Goal: Task Accomplishment & Management: Use online tool/utility

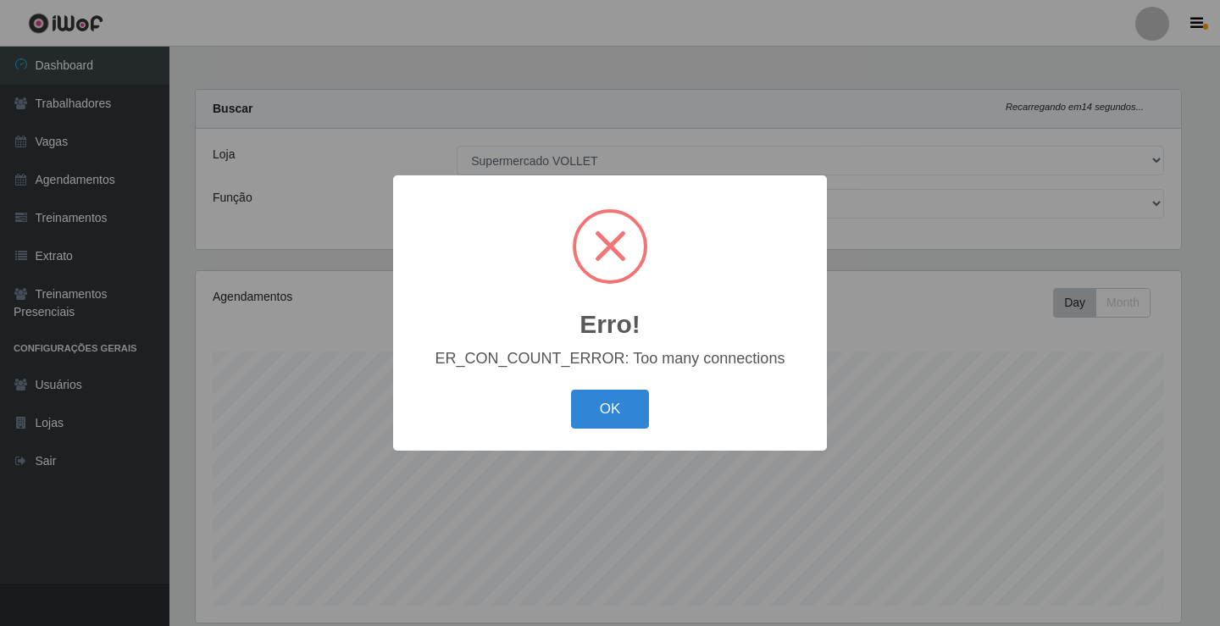
select select "72"
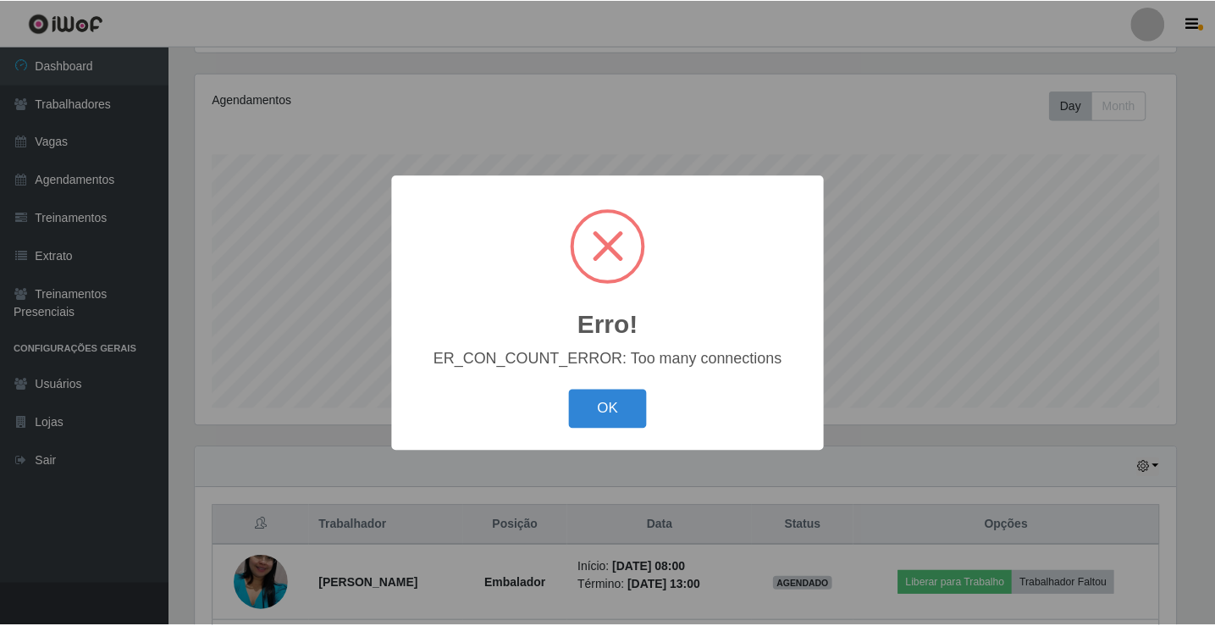
scroll to position [351, 985]
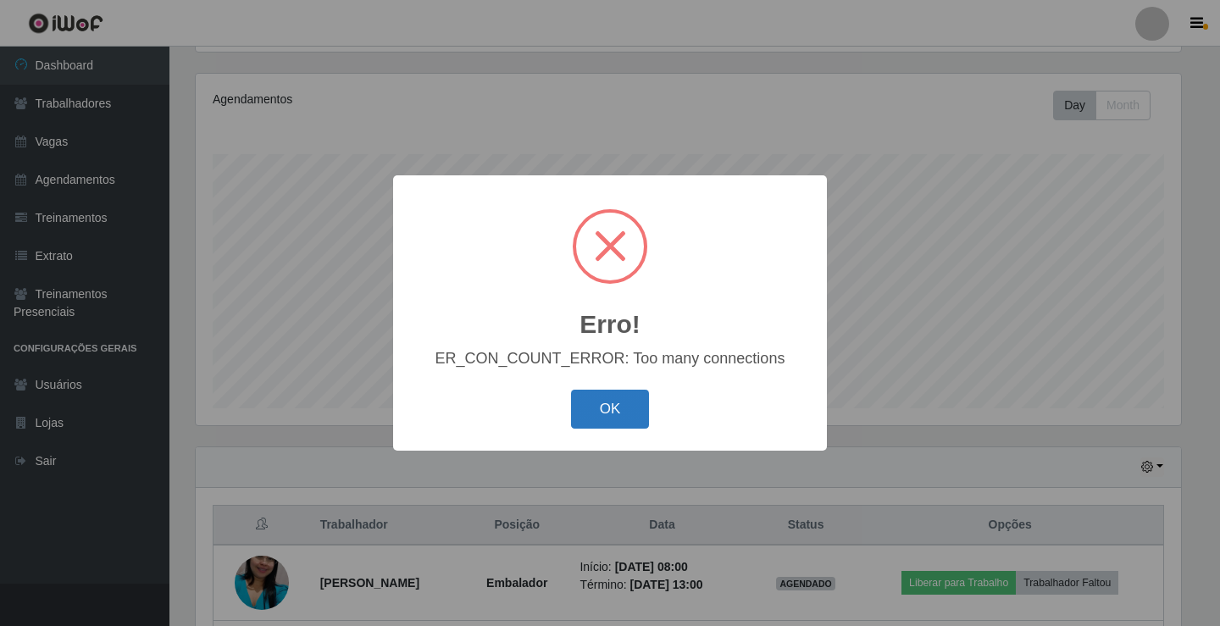
click at [621, 407] on button "OK" at bounding box center [610, 410] width 79 height 40
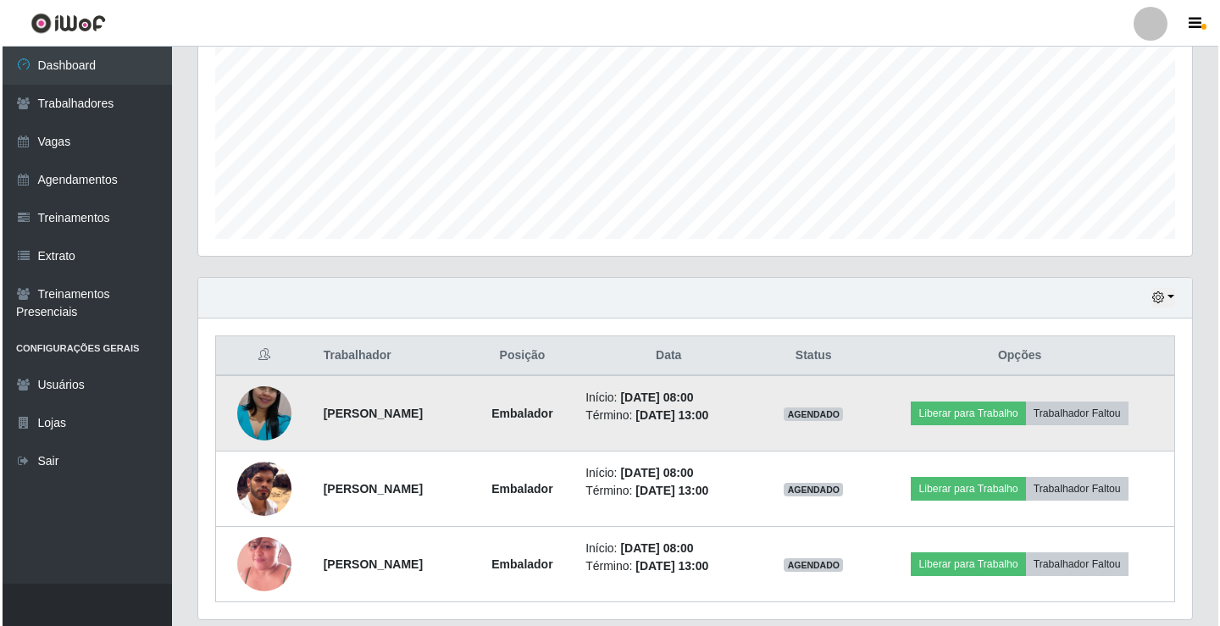
scroll to position [423, 0]
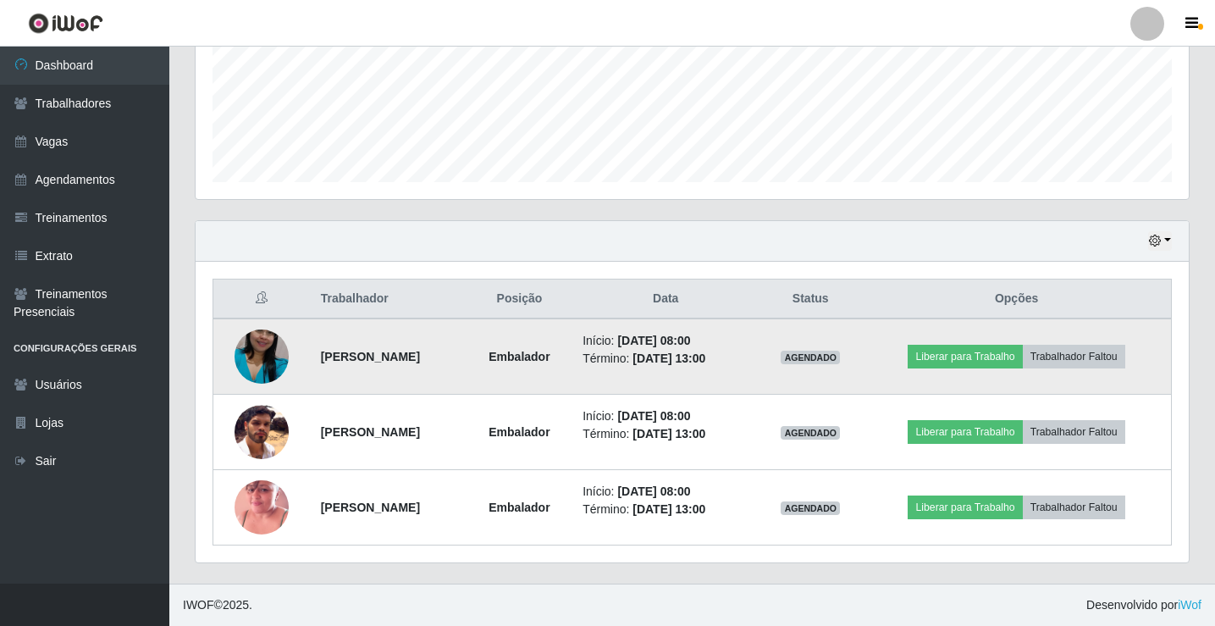
drag, startPoint x: 755, startPoint y: 350, endPoint x: 760, endPoint y: 373, distance: 24.1
click at [705, 351] on time "[DATE] 13:00" at bounding box center [669, 358] width 73 height 14
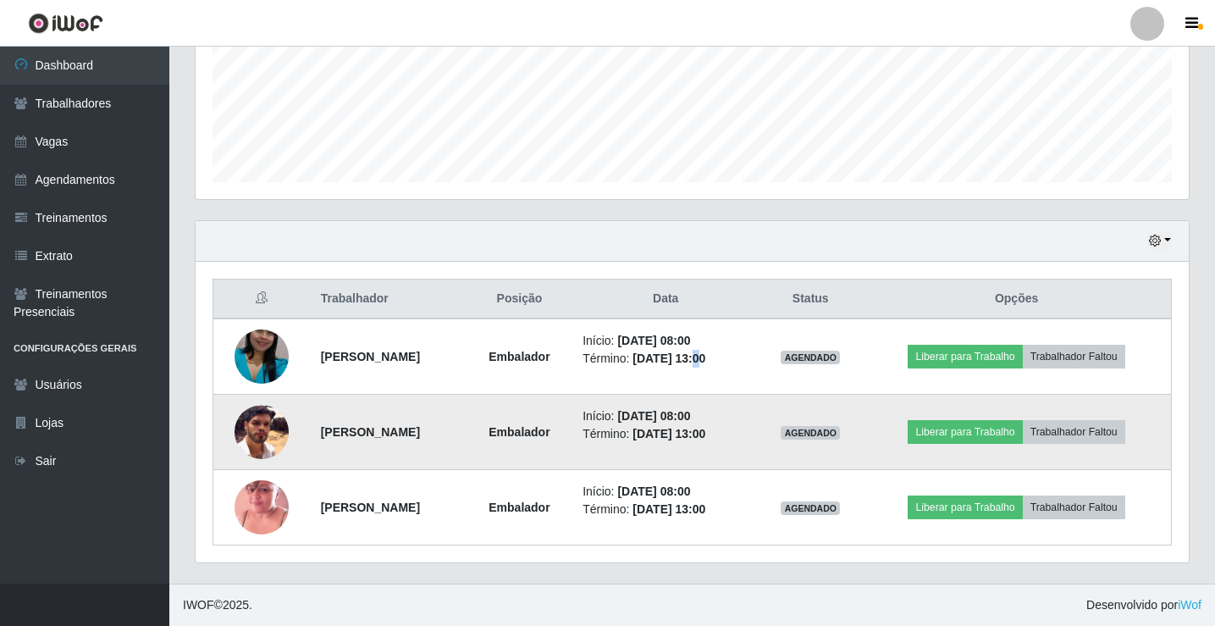
drag, startPoint x: 763, startPoint y: 409, endPoint x: 775, endPoint y: 416, distance: 13.7
click at [690, 416] on time "[DATE] 08:00" at bounding box center [653, 416] width 73 height 14
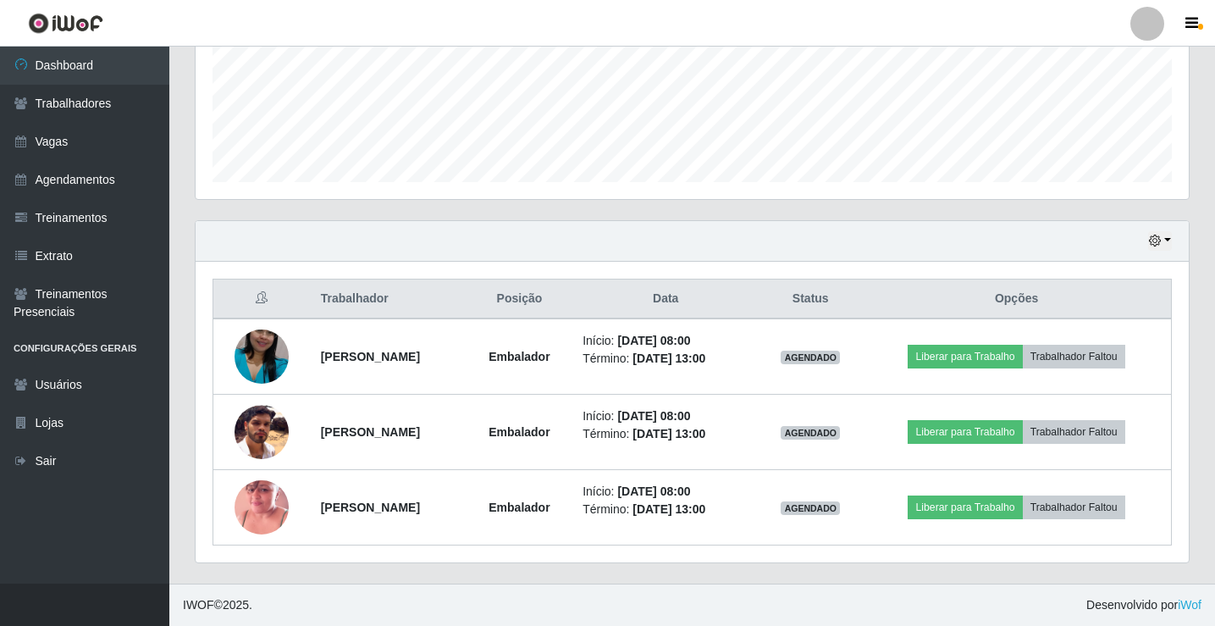
click at [752, 582] on div "Hoje 1 dia 3 dias 1 Semana Não encerrados Trabalhador Posição Data Status Opçõe…" at bounding box center [692, 401] width 1021 height 363
click at [744, 554] on div "Trabalhador Posição Data Status Opções [PERSON_NAME] Embalador Início: [DATE] 0…" at bounding box center [692, 412] width 993 height 301
click at [757, 565] on div "Hoje 1 dia 3 dias 1 Semana Não encerrados Trabalhador Posição Data Status Opçõe…" at bounding box center [692, 401] width 1021 height 363
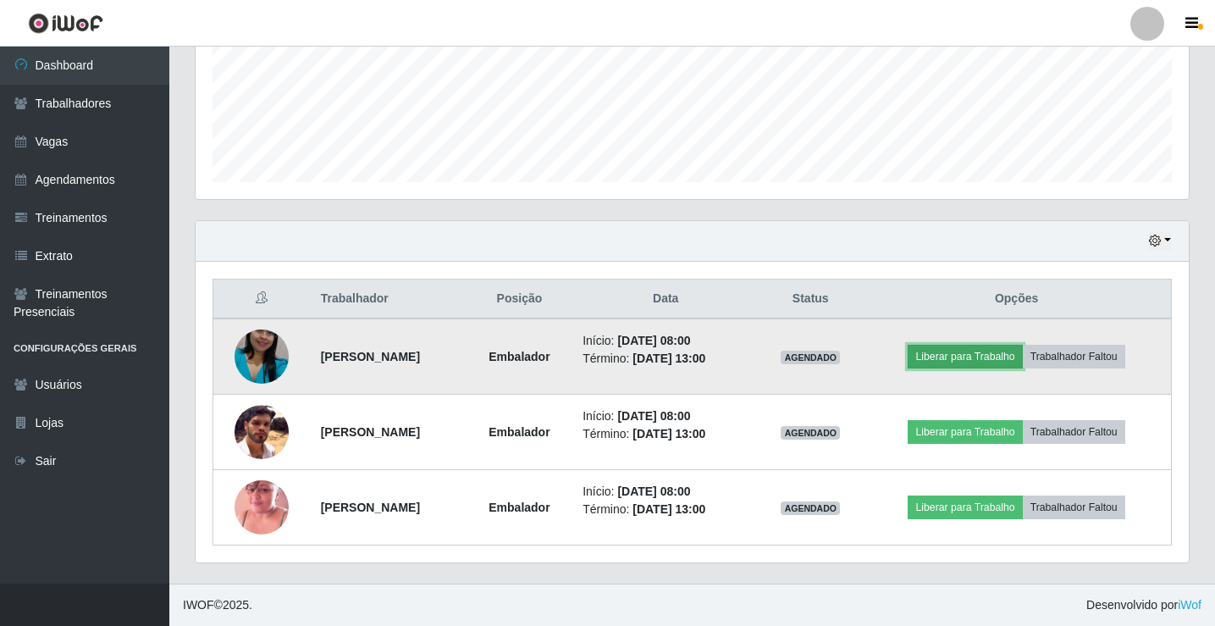
click at [971, 355] on button "Liberar para Trabalho" at bounding box center [965, 357] width 114 height 24
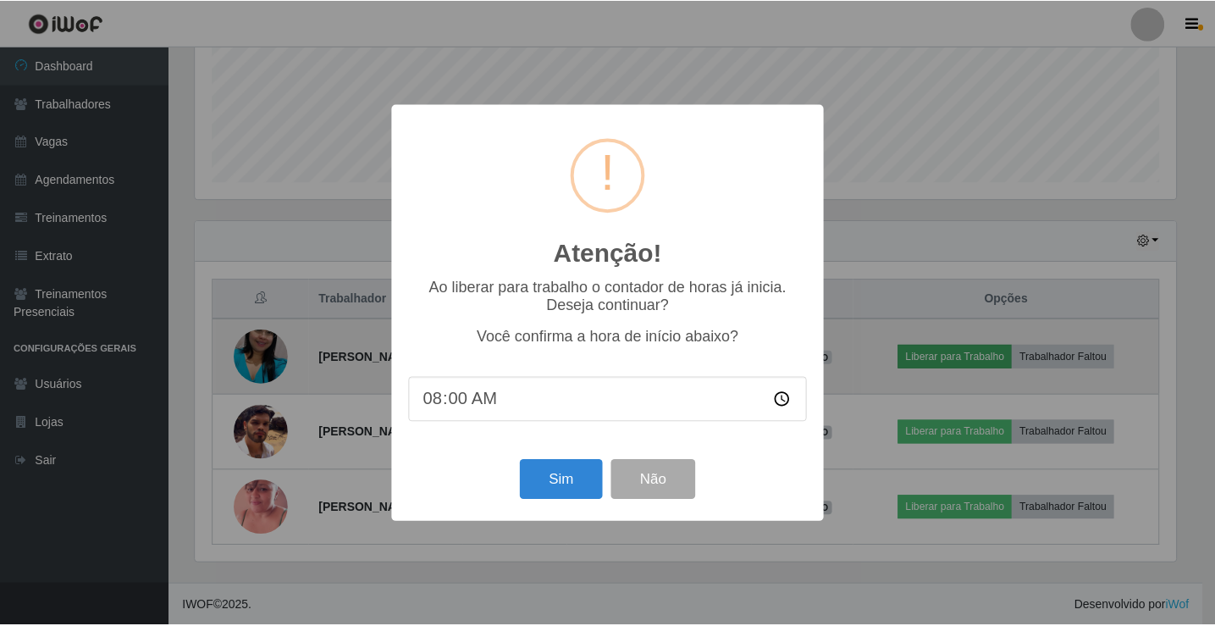
scroll to position [351, 985]
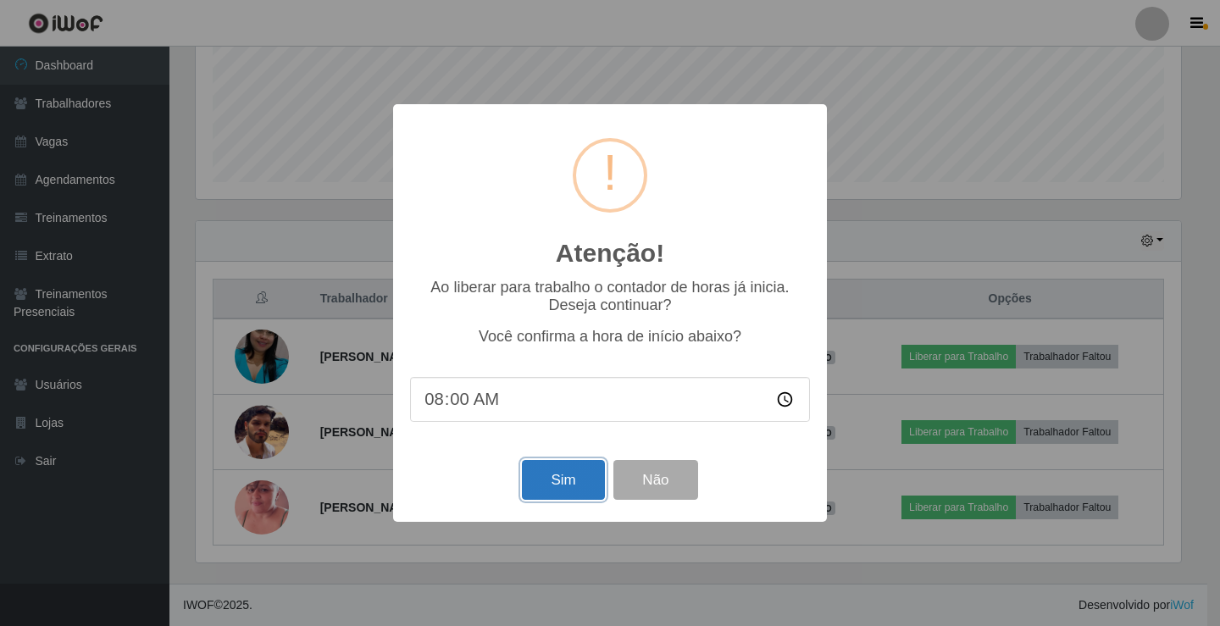
click at [563, 482] on button "Sim" at bounding box center [563, 480] width 82 height 40
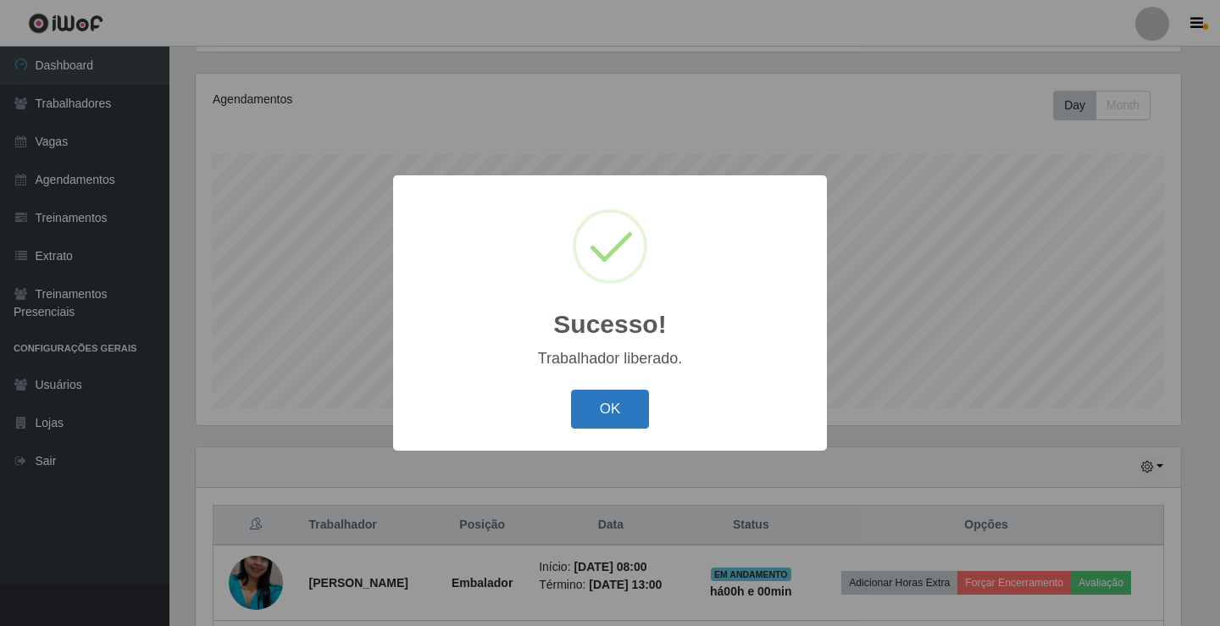
click at [602, 416] on button "OK" at bounding box center [610, 410] width 79 height 40
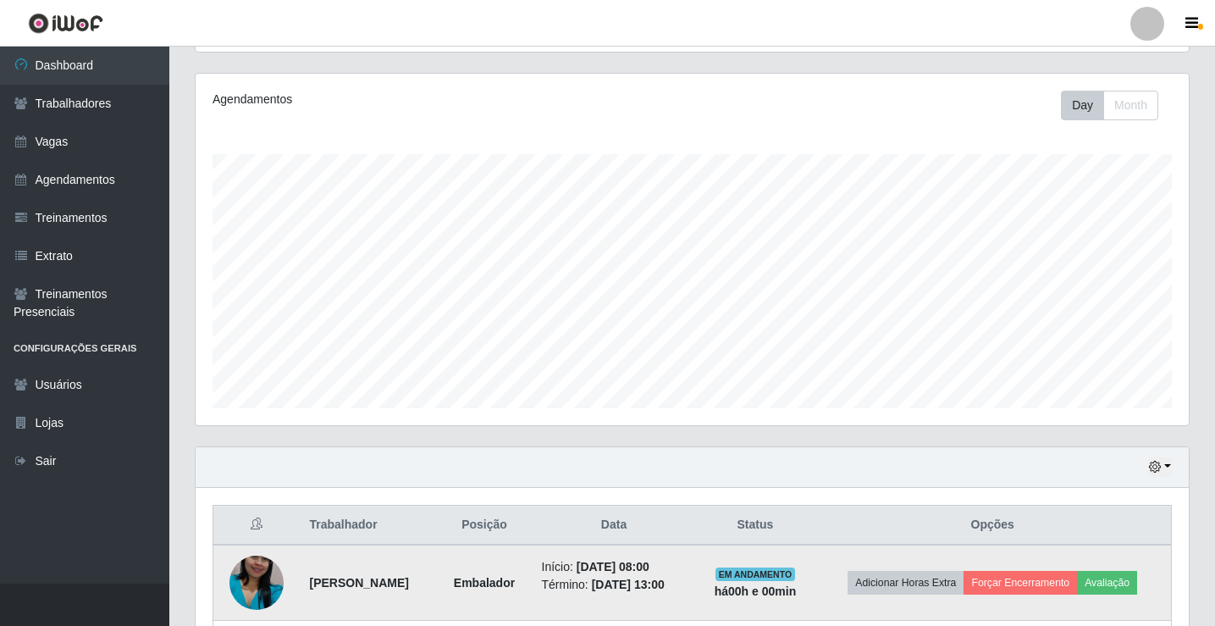
scroll to position [423, 0]
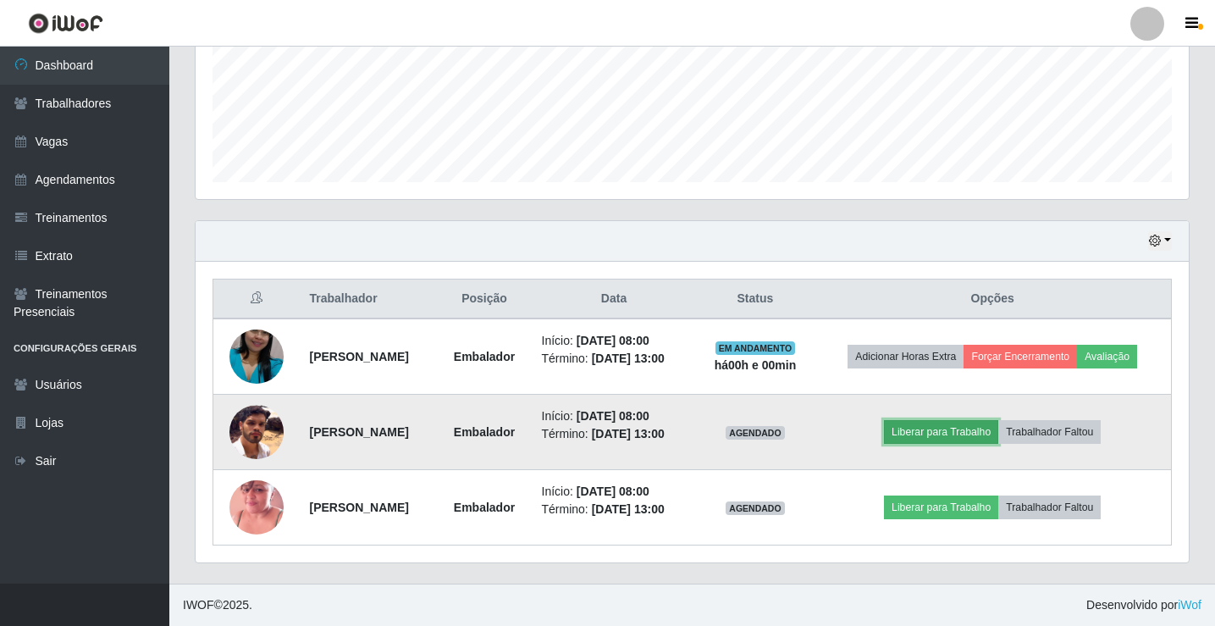
click at [950, 427] on button "Liberar para Trabalho" at bounding box center [941, 432] width 114 height 24
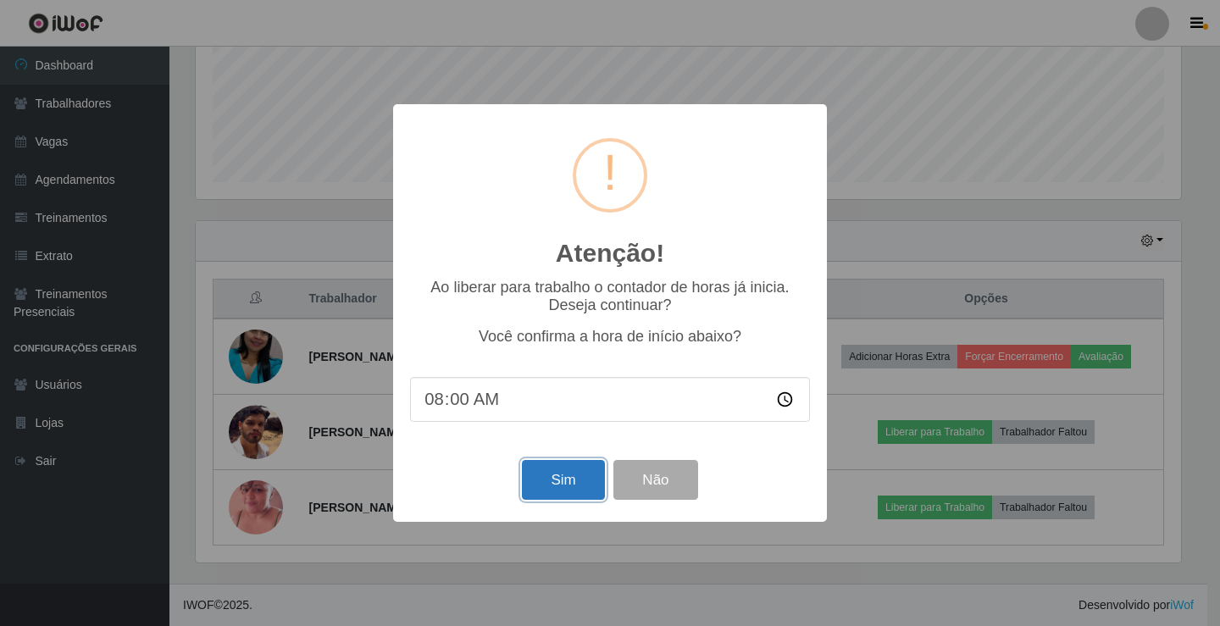
click at [567, 480] on button "Sim" at bounding box center [563, 480] width 82 height 40
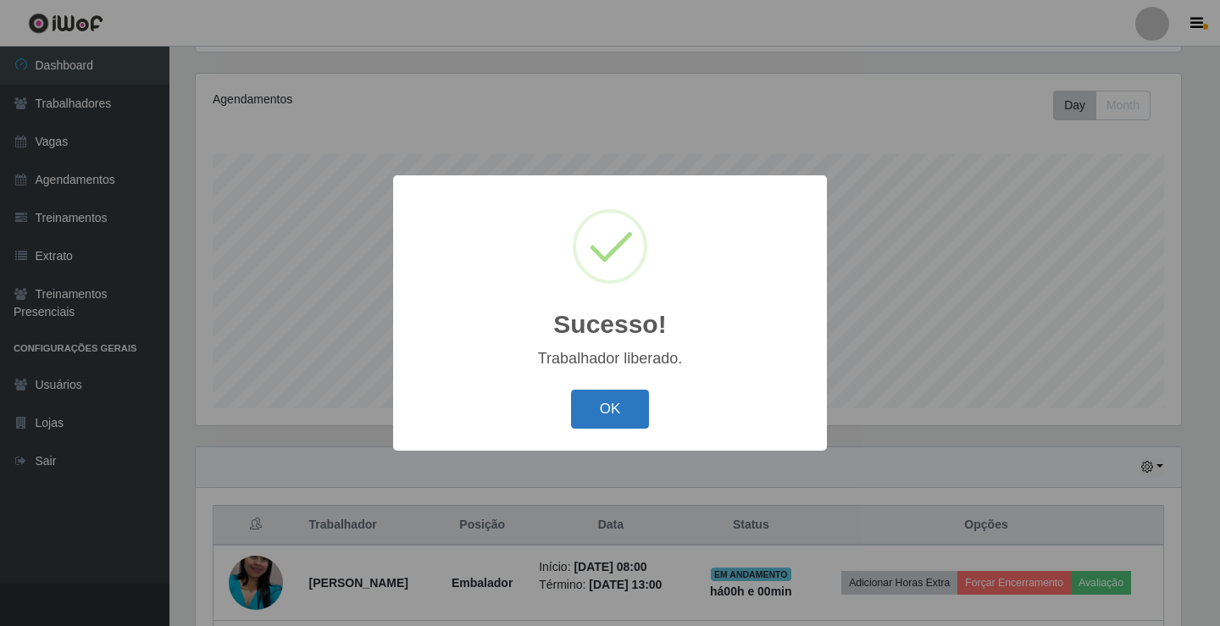
click at [612, 429] on button "OK" at bounding box center [610, 410] width 79 height 40
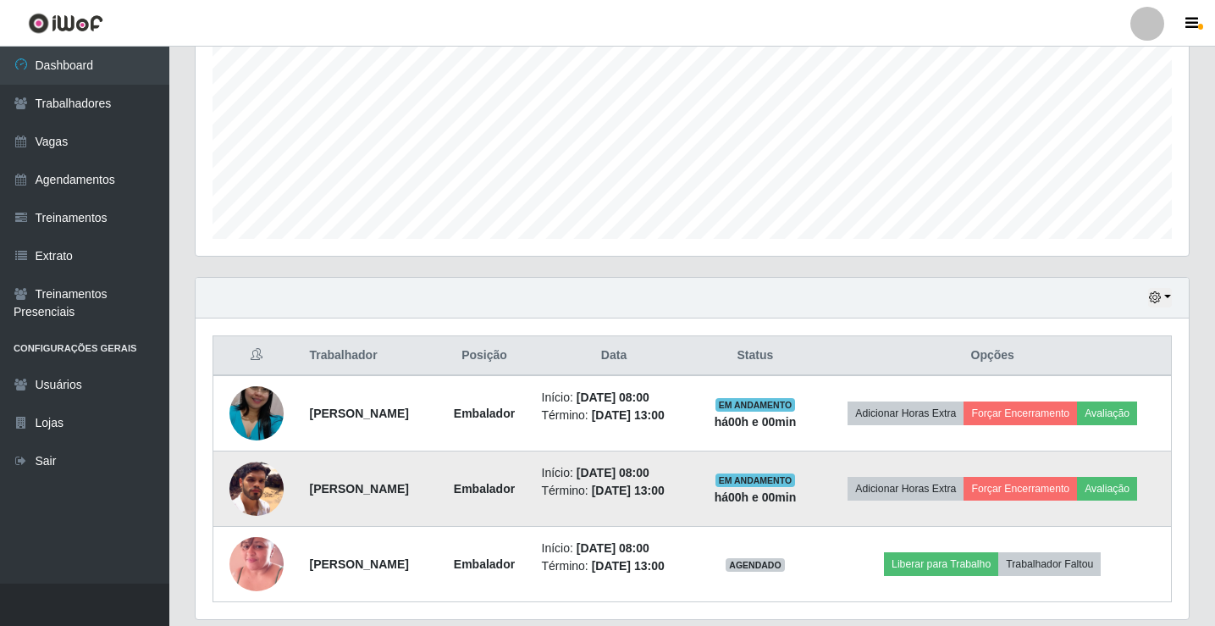
scroll to position [423, 0]
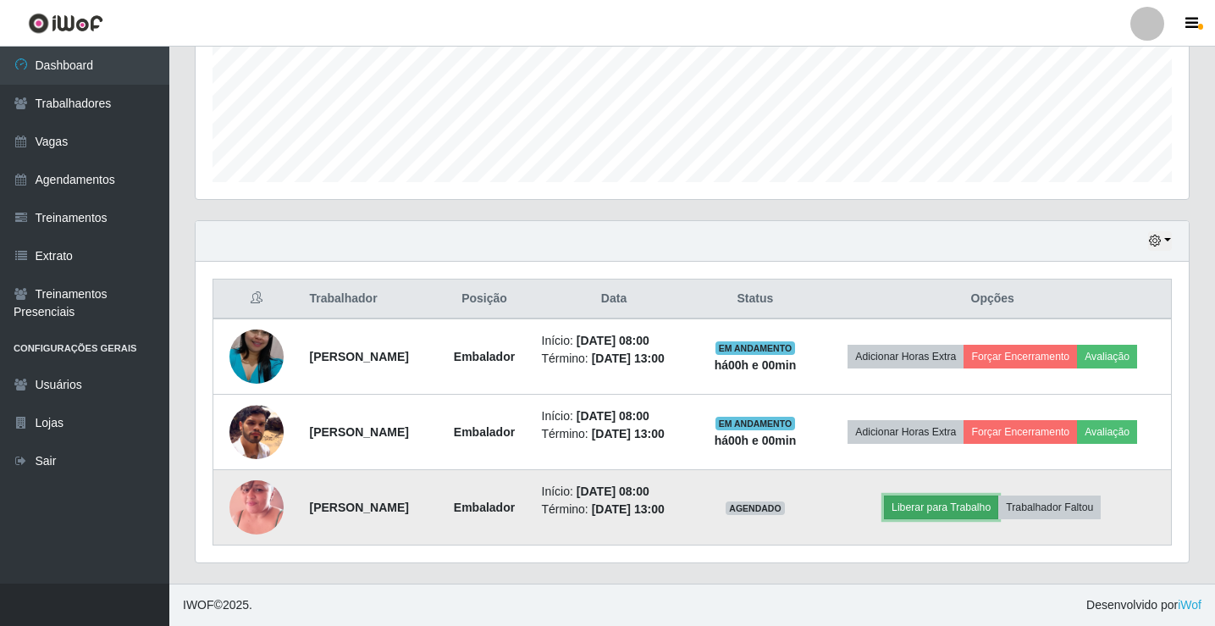
click at [950, 511] on button "Liberar para Trabalho" at bounding box center [941, 507] width 114 height 24
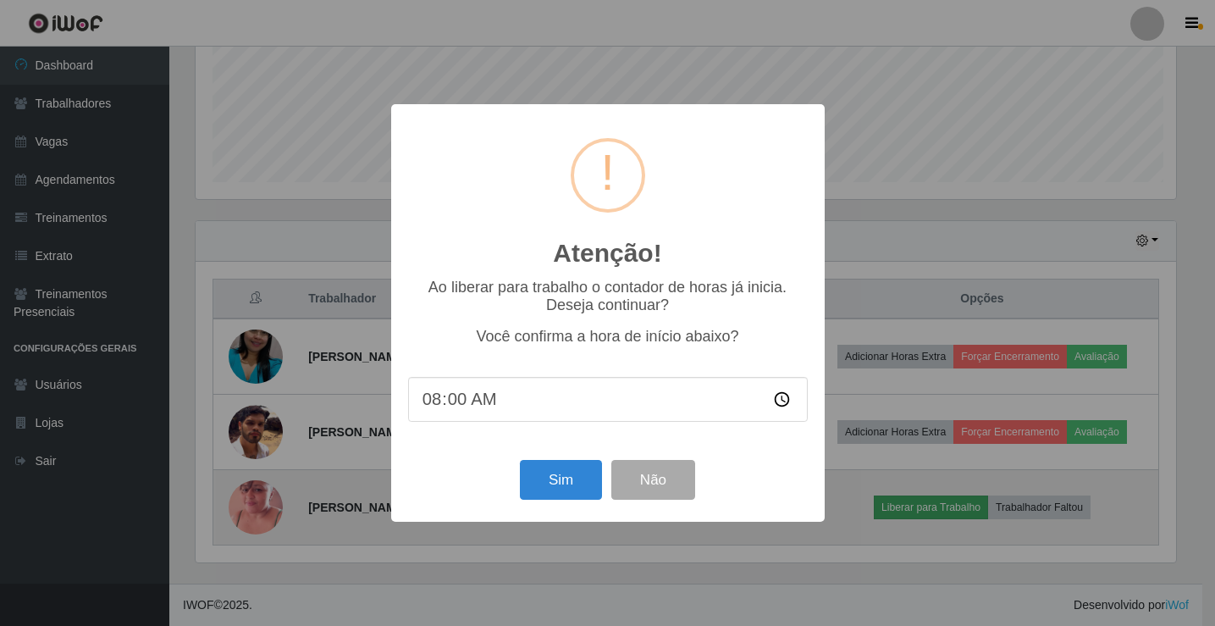
scroll to position [351, 985]
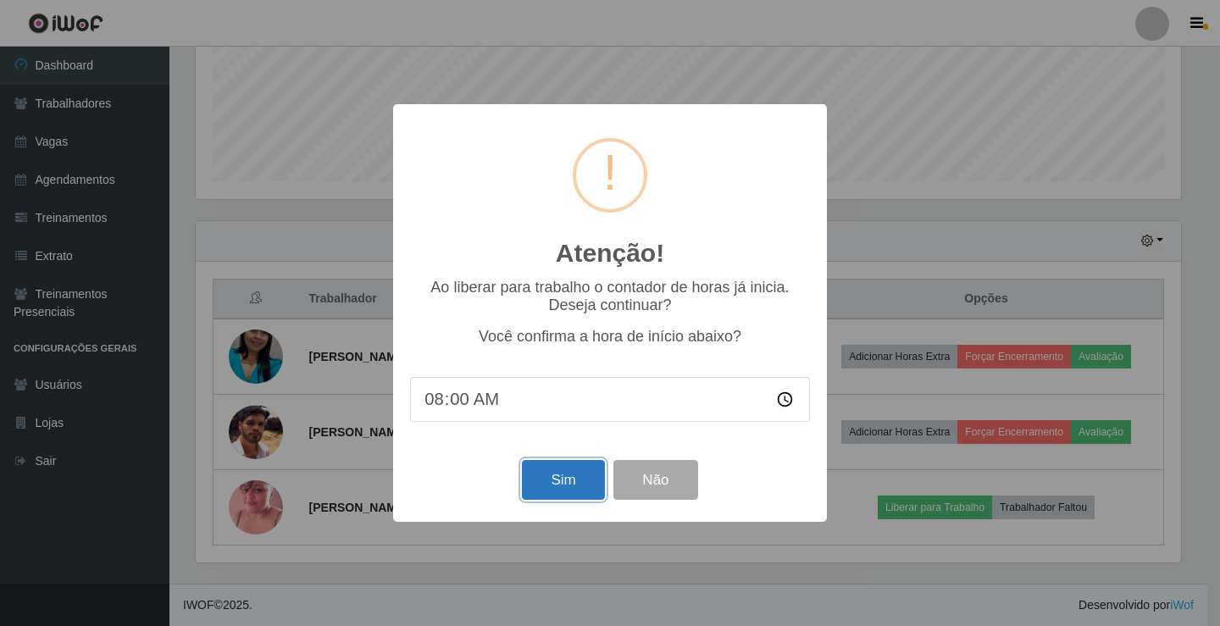
click at [578, 499] on button "Sim" at bounding box center [563, 480] width 82 height 40
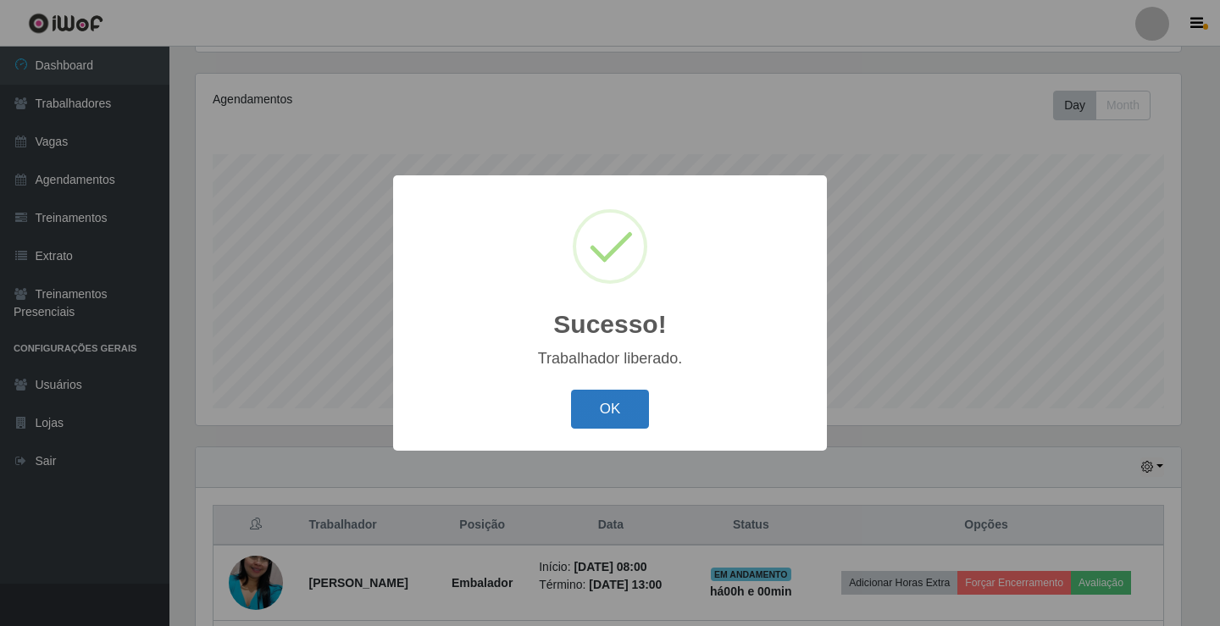
click at [589, 416] on button "OK" at bounding box center [610, 410] width 79 height 40
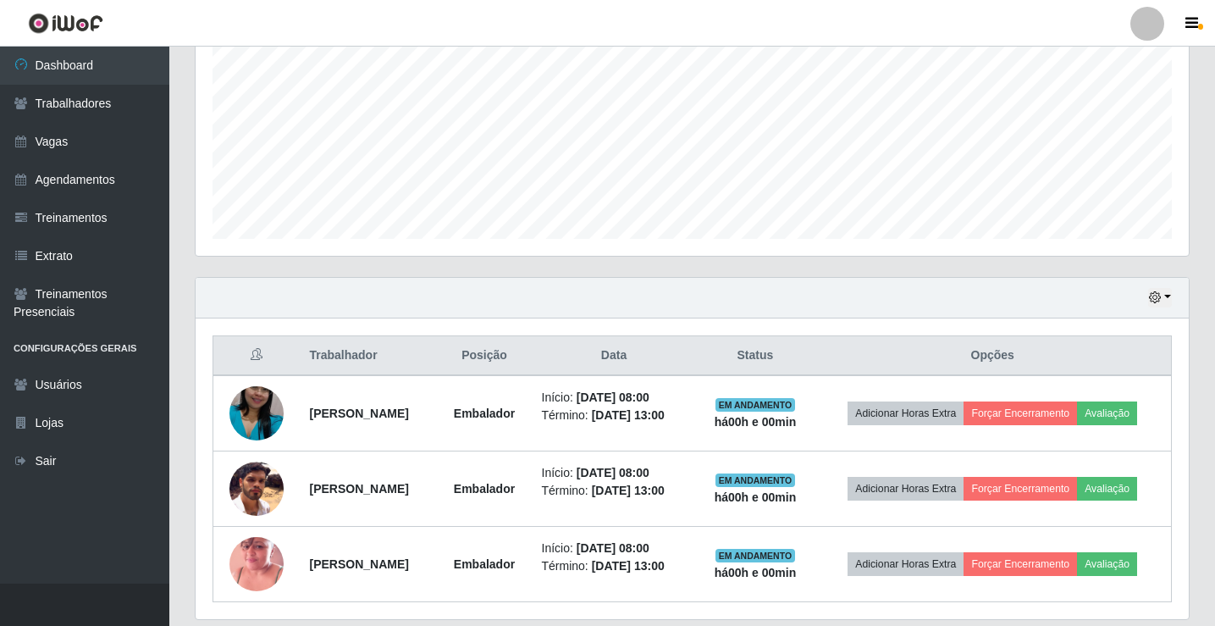
scroll to position [423, 0]
